Goal: Register for event/course

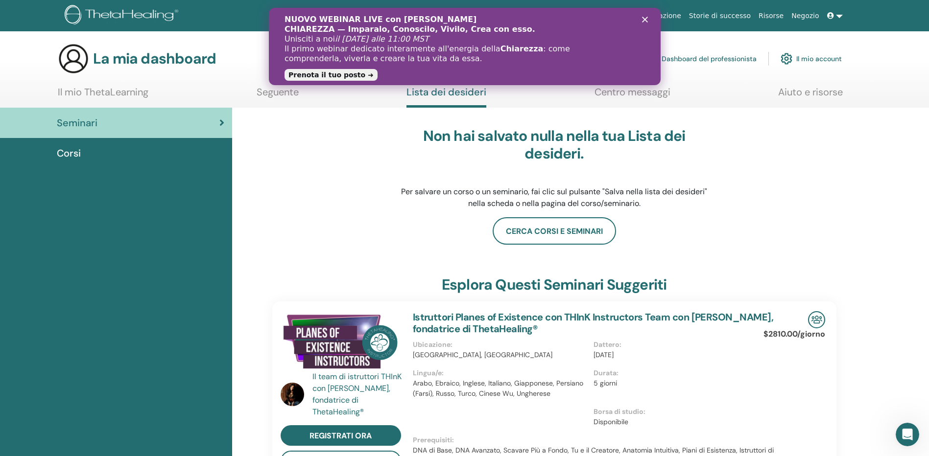
click at [645, 18] on icon "Chiudi" at bounding box center [645, 20] width 6 height 6
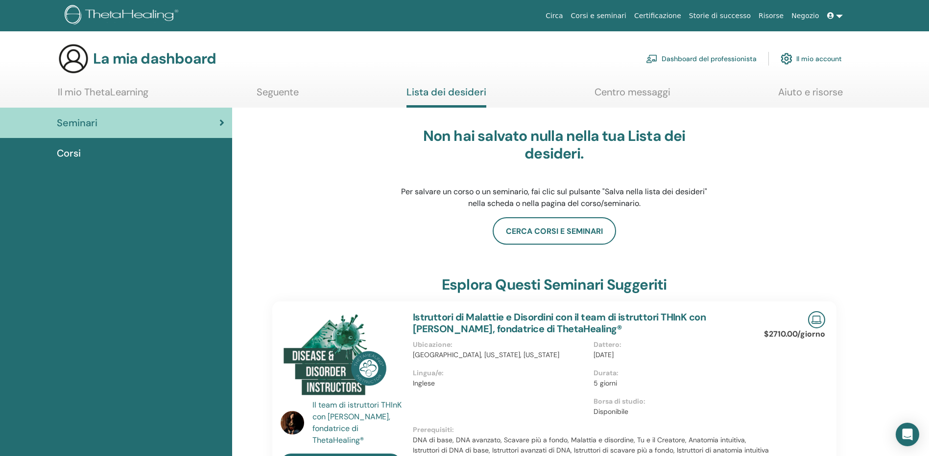
click at [809, 57] on font "Il mio account" at bounding box center [819, 58] width 46 height 9
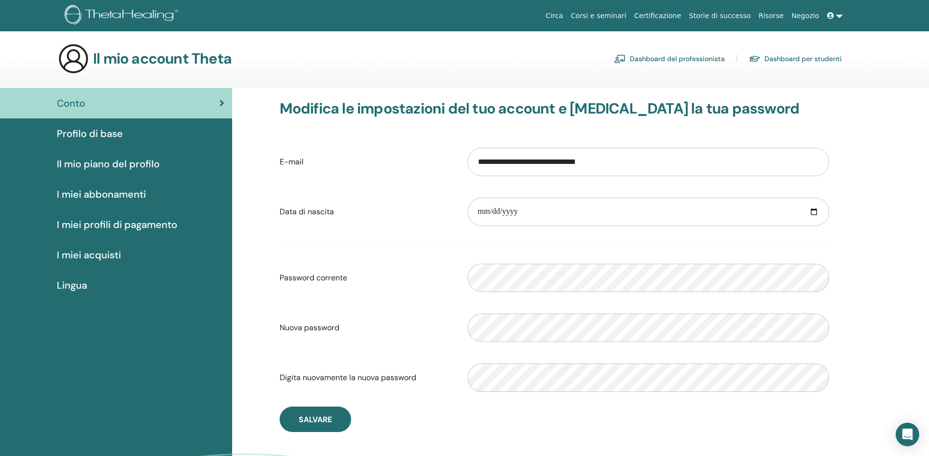
click at [407, 323] on label "Nuova password" at bounding box center [366, 328] width 188 height 19
click at [309, 418] on span "Salvare" at bounding box center [315, 420] width 33 height 10
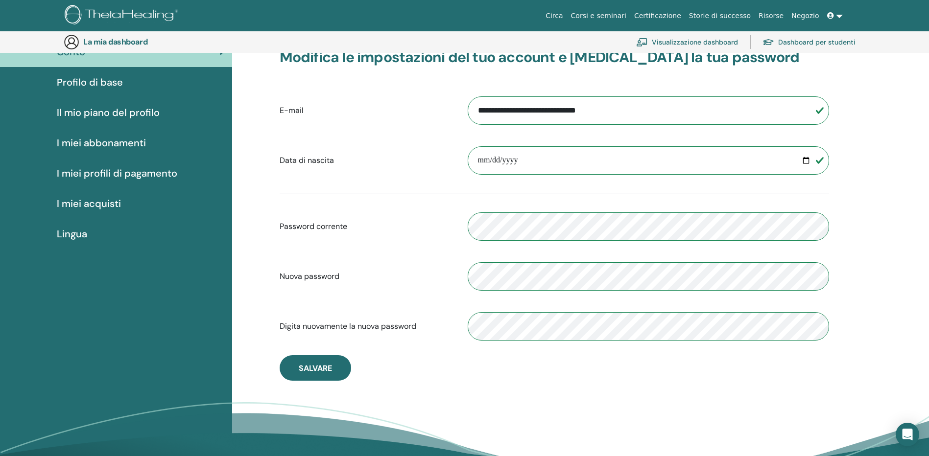
scroll to position [71, 0]
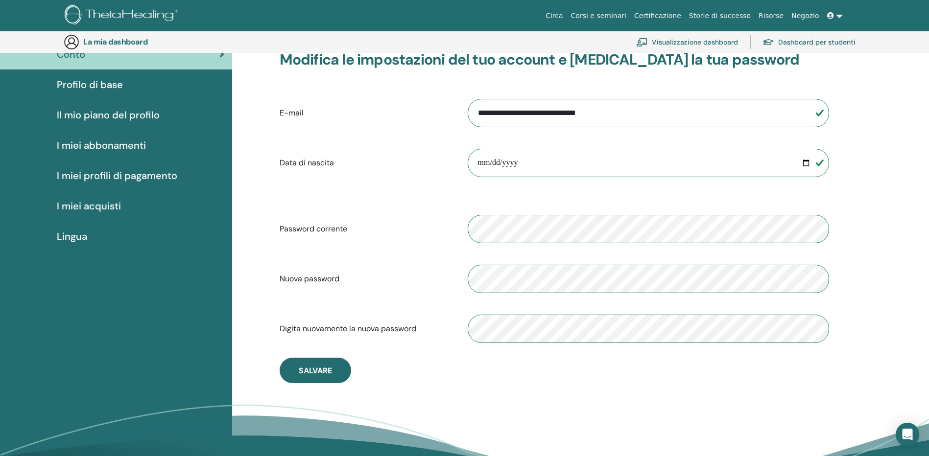
click at [807, 42] on font "Dashboard per studenti" at bounding box center [816, 42] width 77 height 9
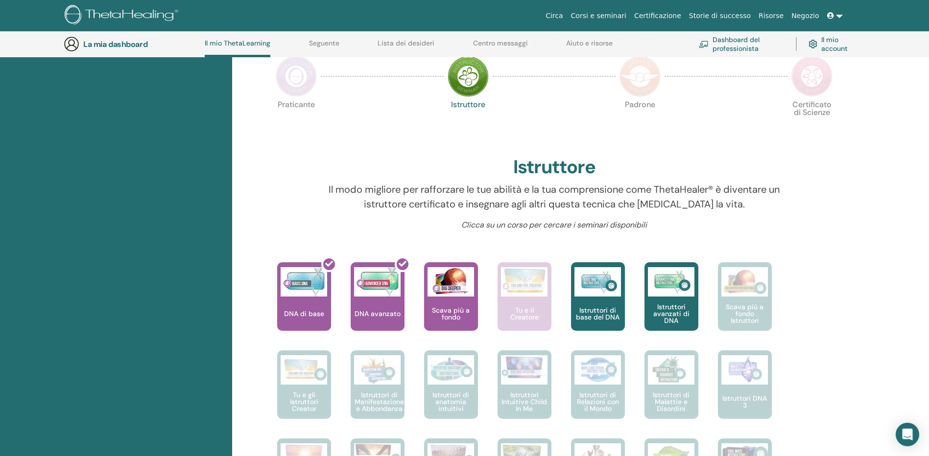
scroll to position [222, 0]
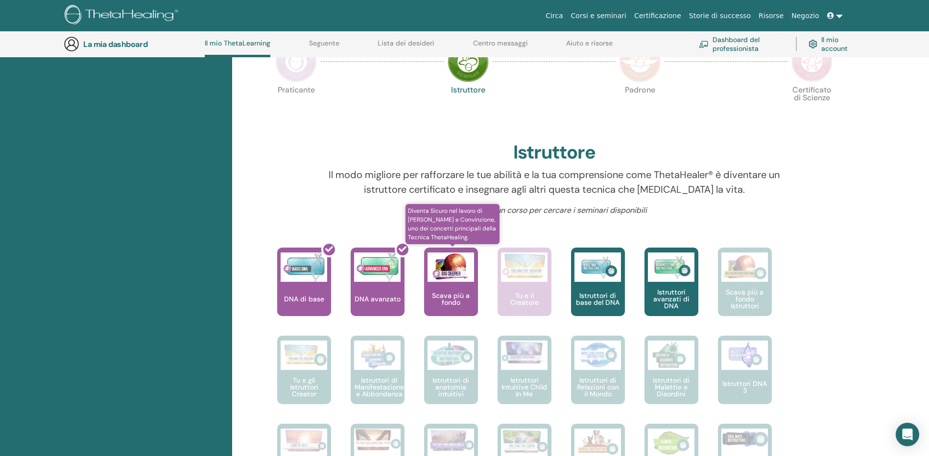
click at [455, 283] on div "Scava più a fondo" at bounding box center [451, 282] width 54 height 69
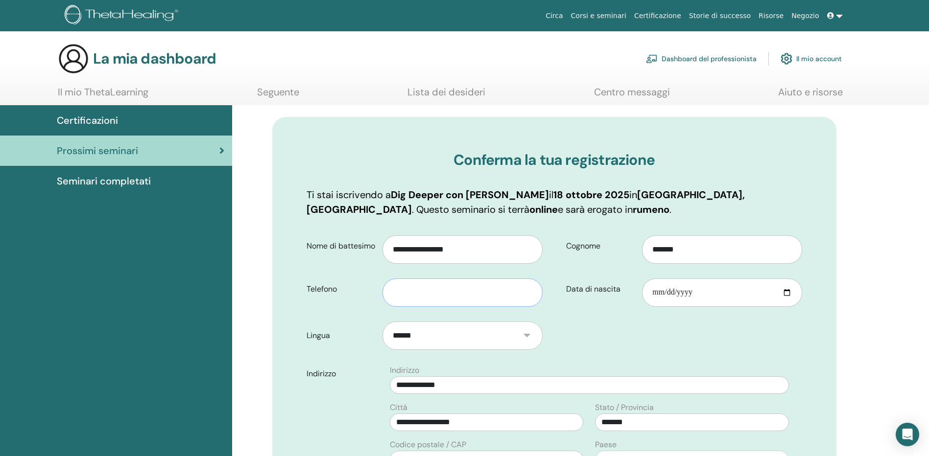
click at [398, 292] on input "text" at bounding box center [463, 293] width 160 height 28
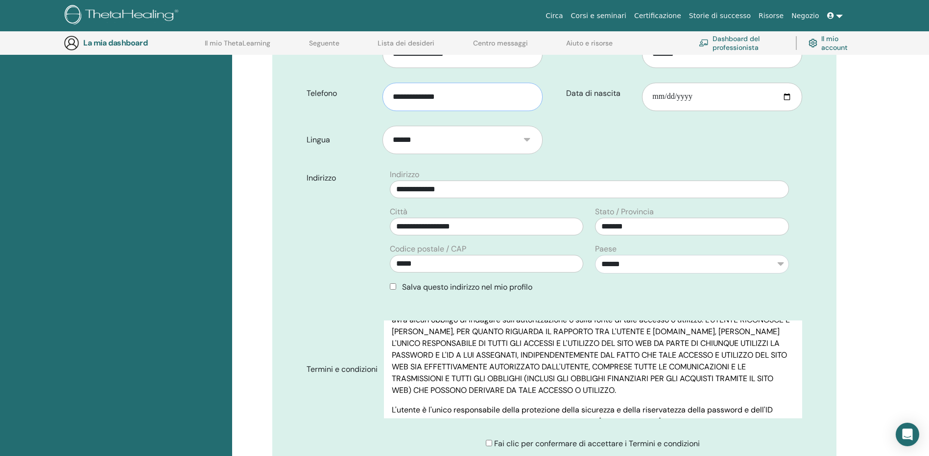
scroll to position [1273, 0]
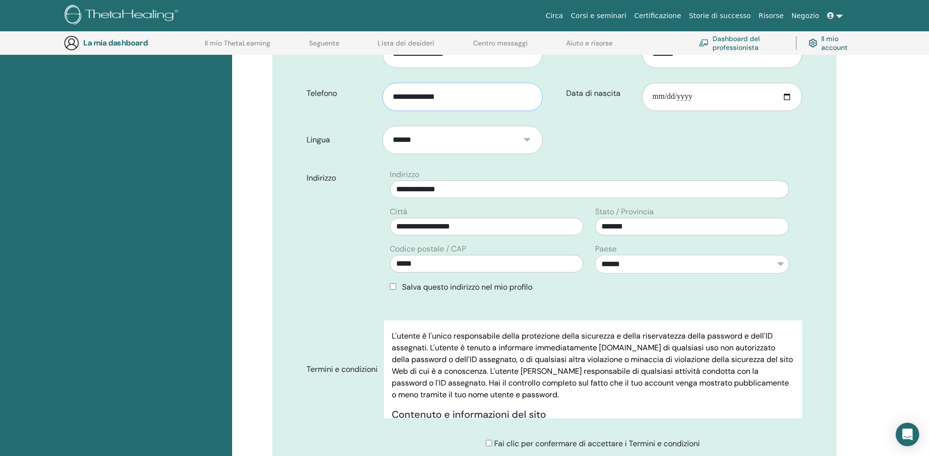
type input "**********"
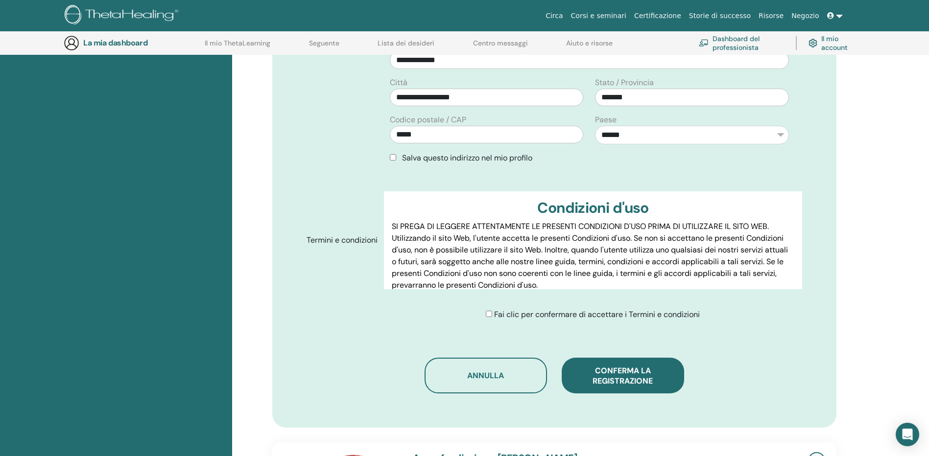
scroll to position [366, 0]
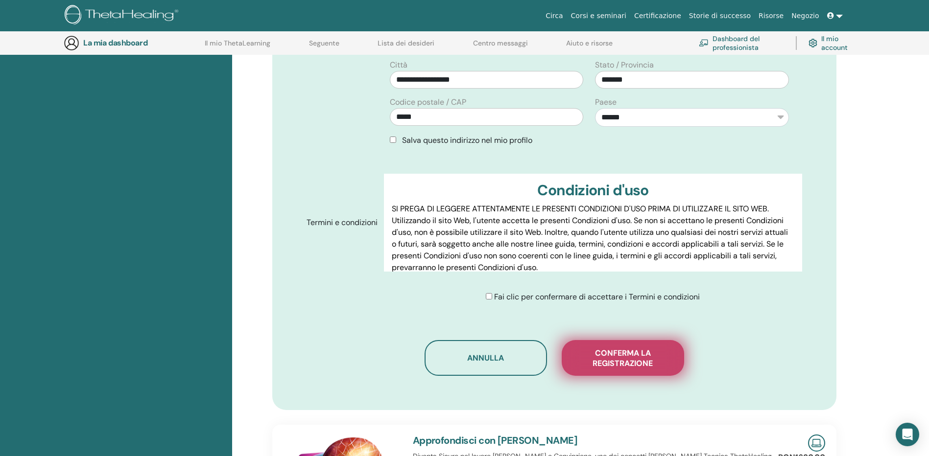
click at [634, 361] on span "Conferma la registrazione" at bounding box center [623, 358] width 98 height 21
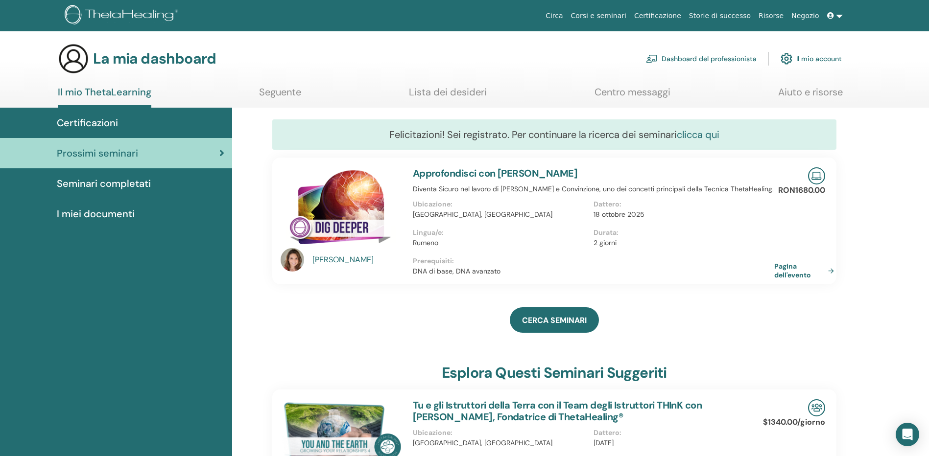
click at [699, 136] on link "clicca qui" at bounding box center [698, 134] width 43 height 13
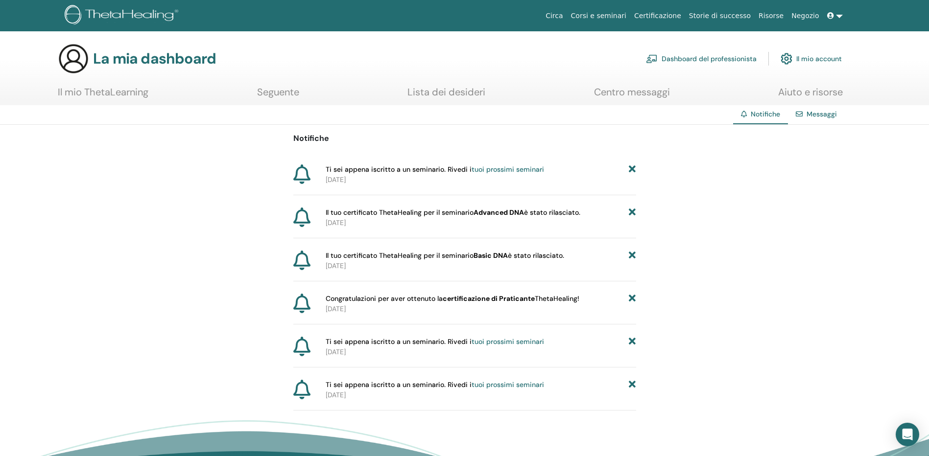
click at [515, 167] on link "tuoi prossimi seminari" at bounding box center [508, 169] width 72 height 9
